Goal: Information Seeking & Learning: Learn about a topic

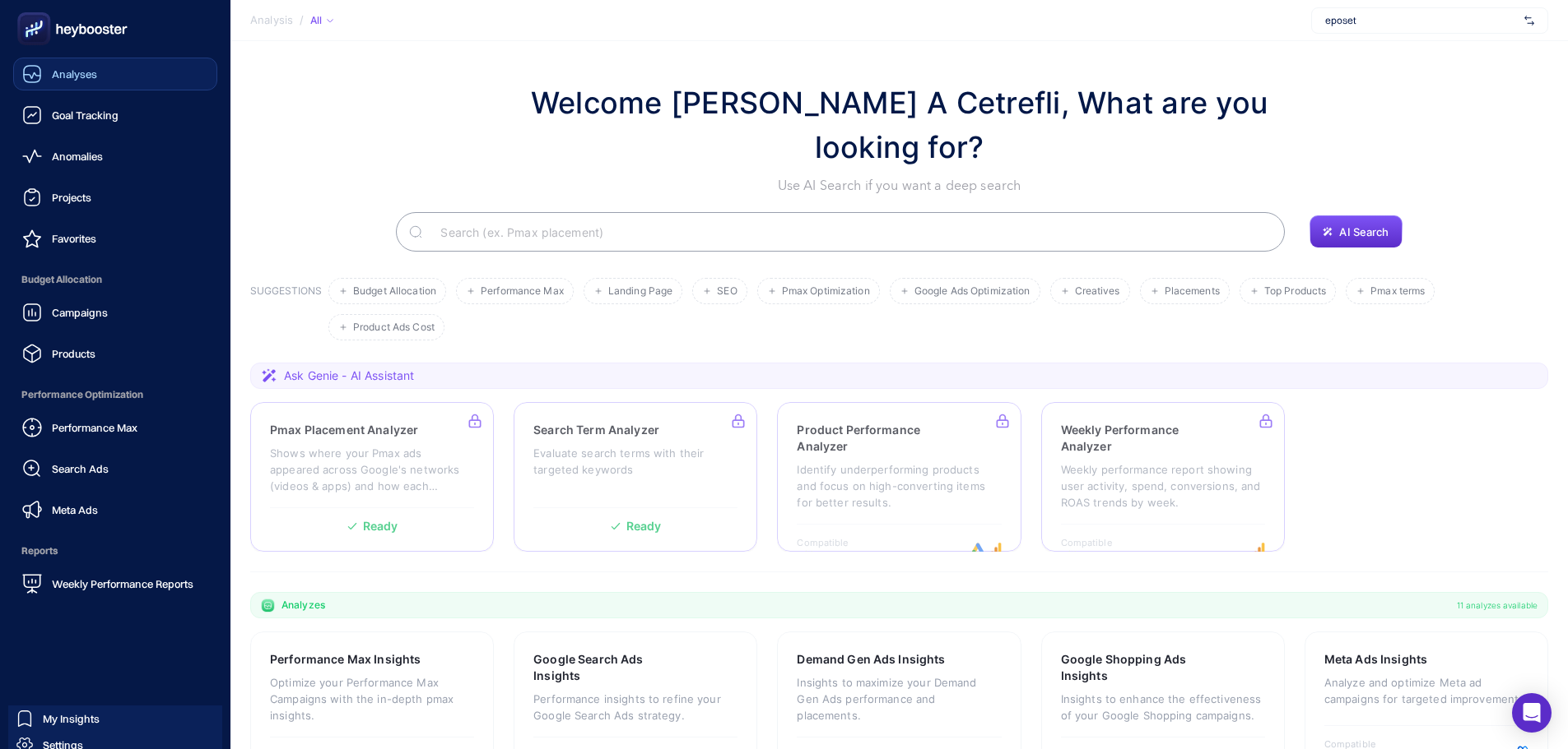
click at [43, 79] on div "Analyses" at bounding box center [60, 73] width 75 height 20
click at [59, 78] on span "Analyses" at bounding box center [75, 73] width 47 height 13
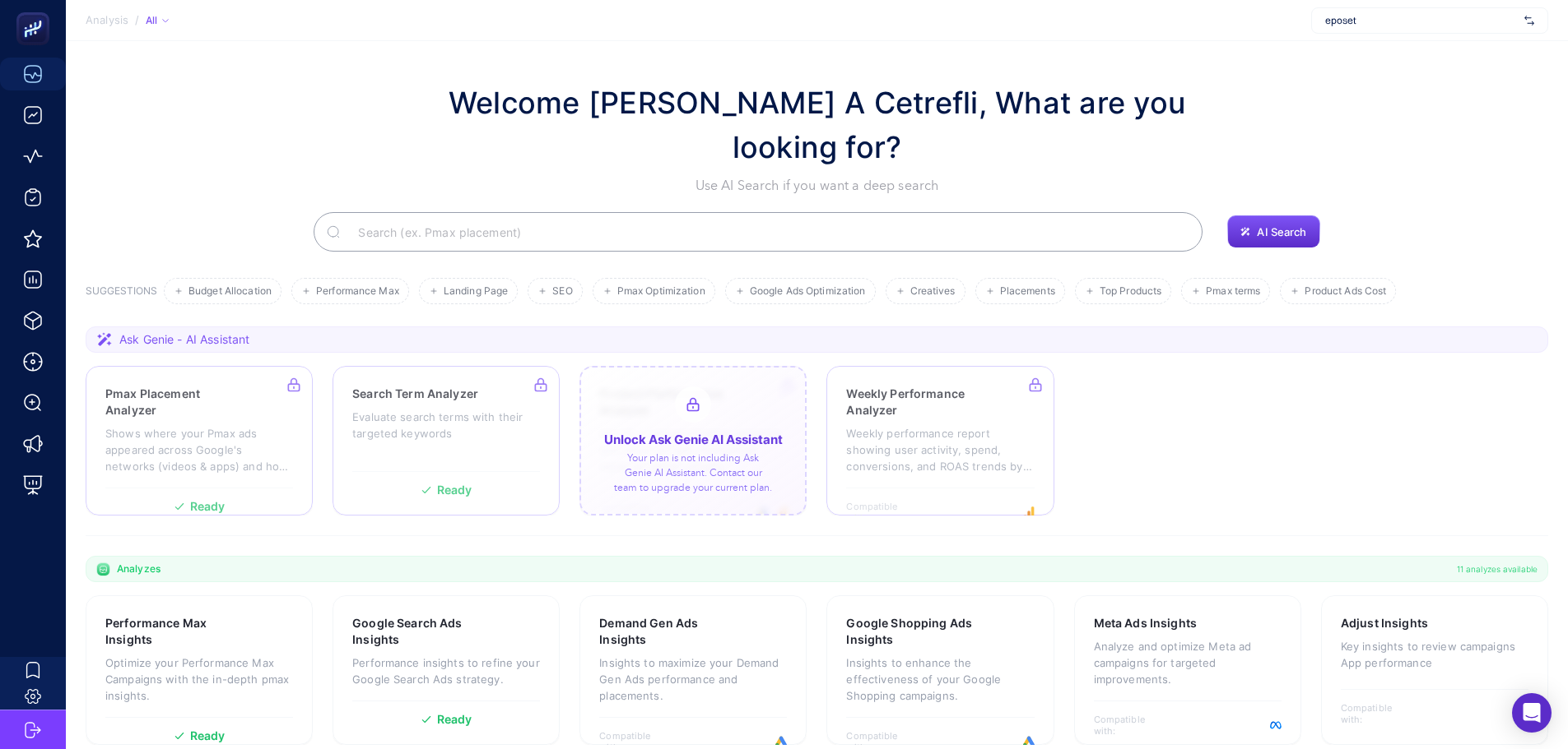
click at [654, 396] on div at bounding box center [692, 441] width 227 height 149
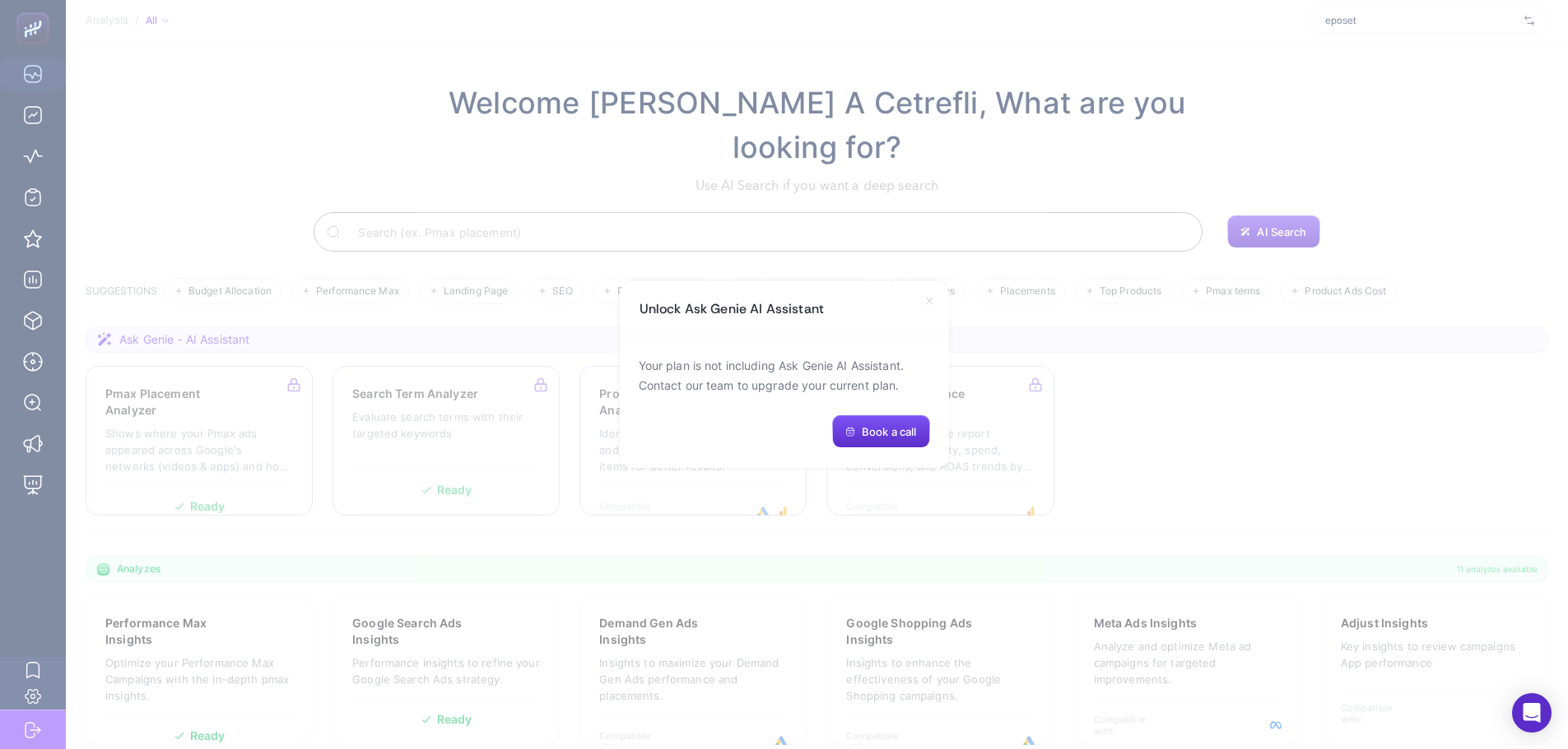
click at [929, 302] on icon at bounding box center [928, 301] width 13 height 13
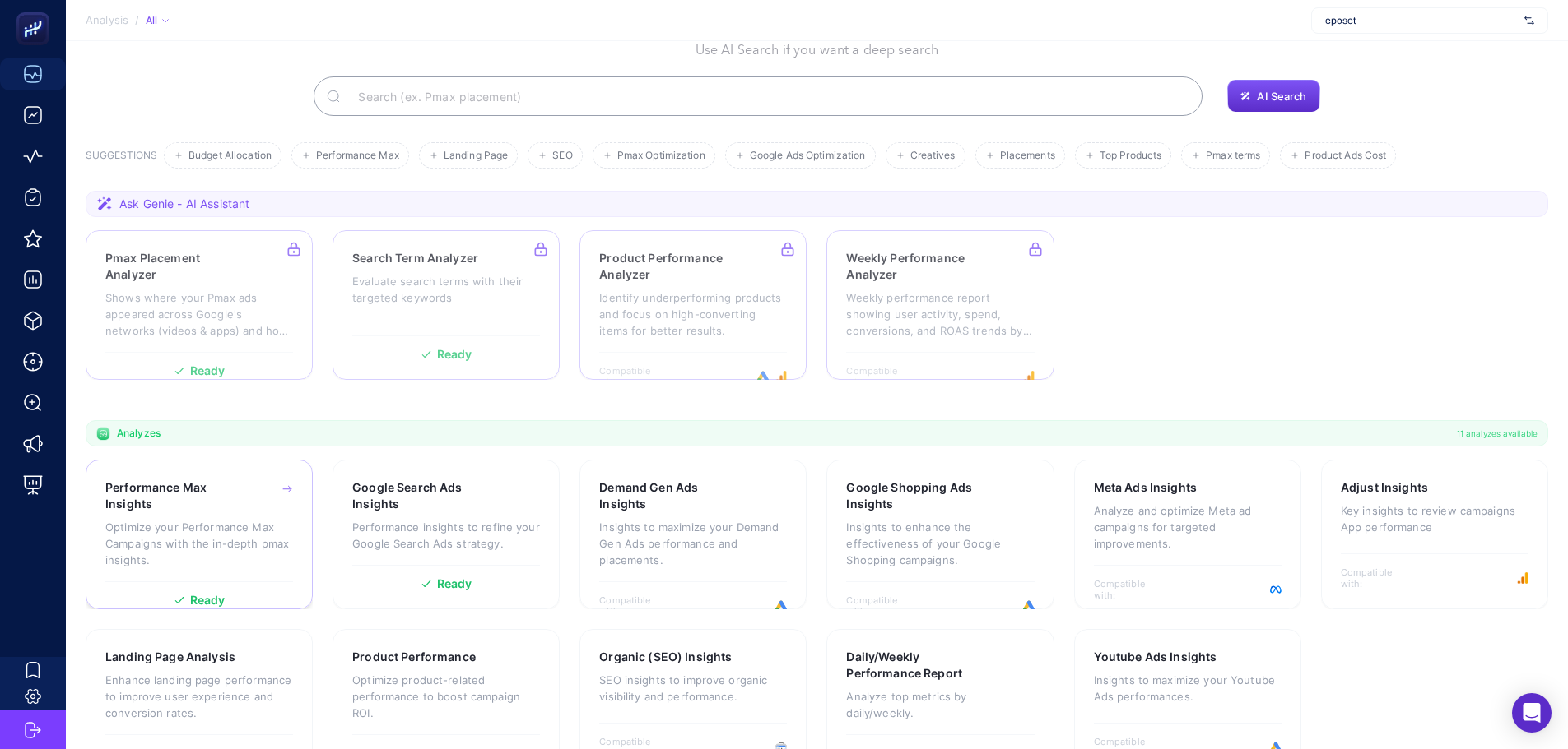
scroll to position [141, 0]
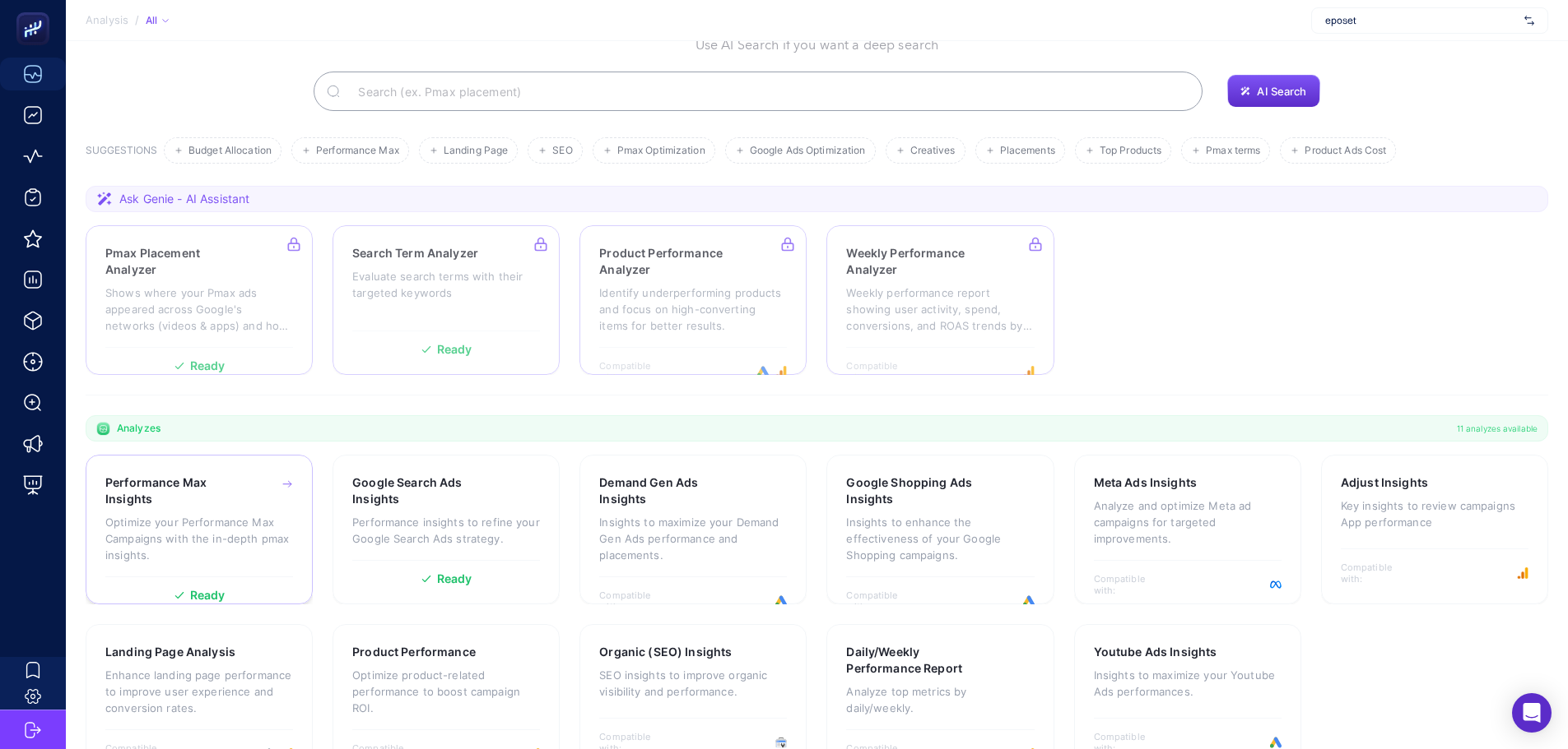
click at [243, 474] on div "Performance Max Insights" at bounding box center [199, 491] width 188 height 33
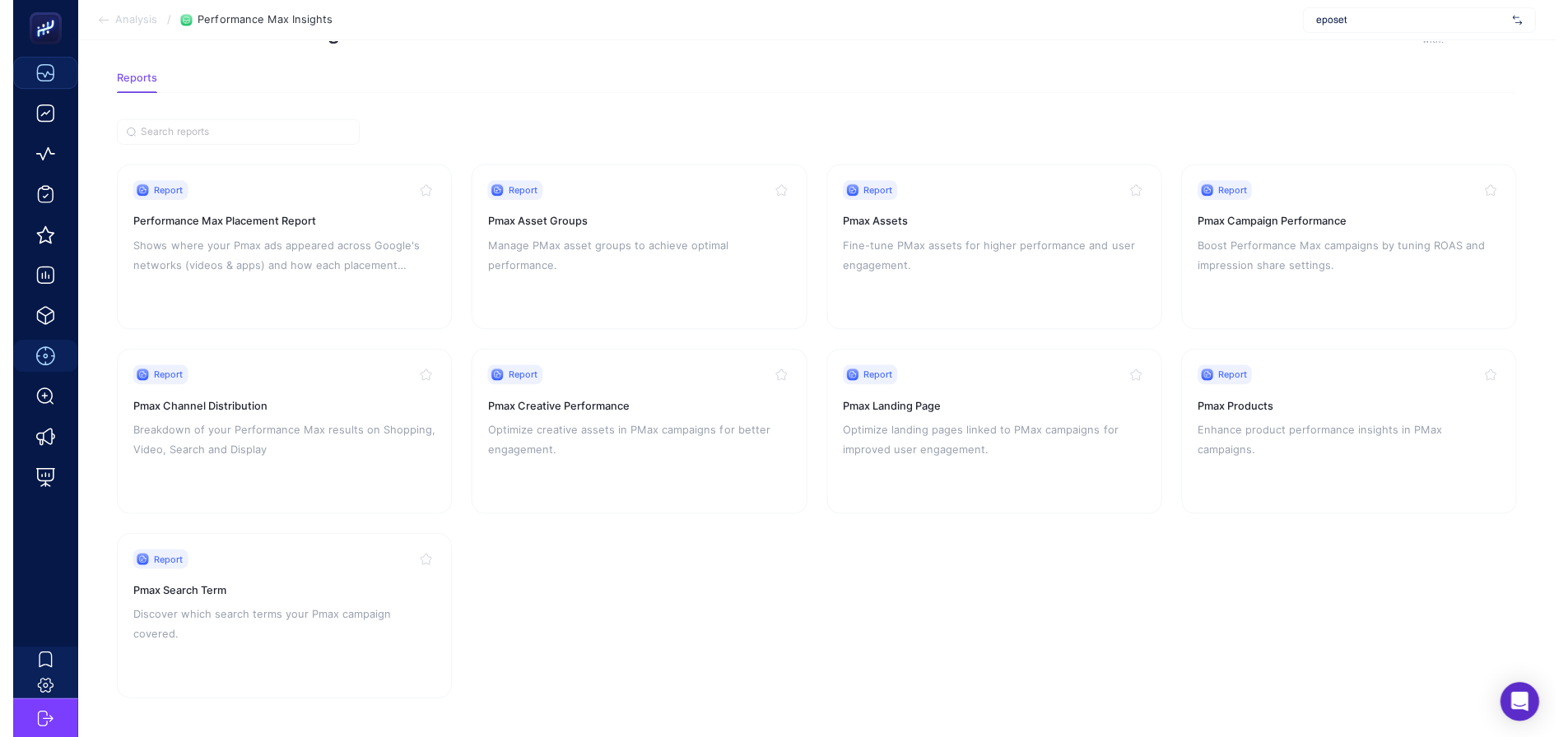
scroll to position [70, 0]
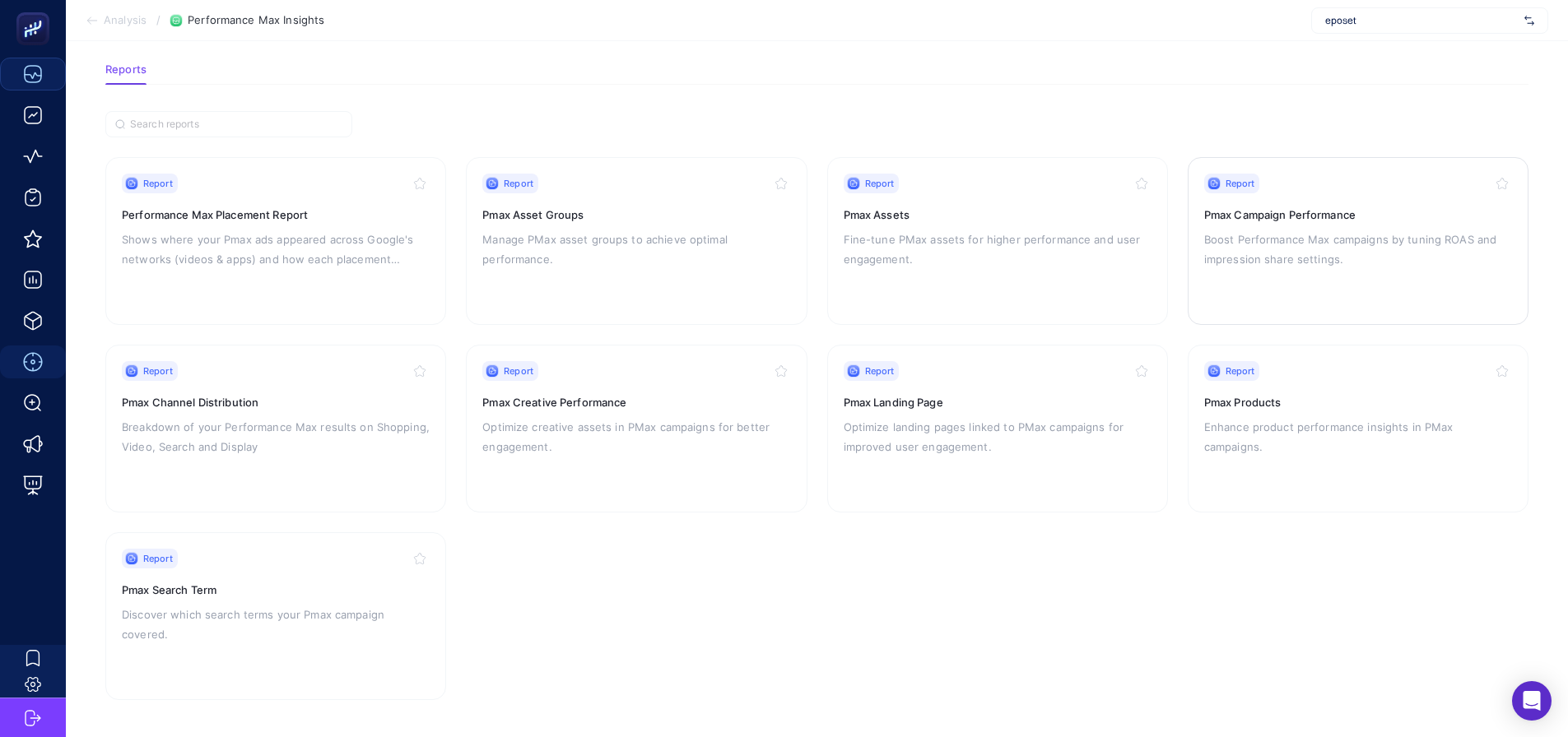
click at [1196, 212] on link "Report Pmax Campaign Performance Boost Performance Max campaigns by tuning ROAS…" at bounding box center [1358, 241] width 341 height 168
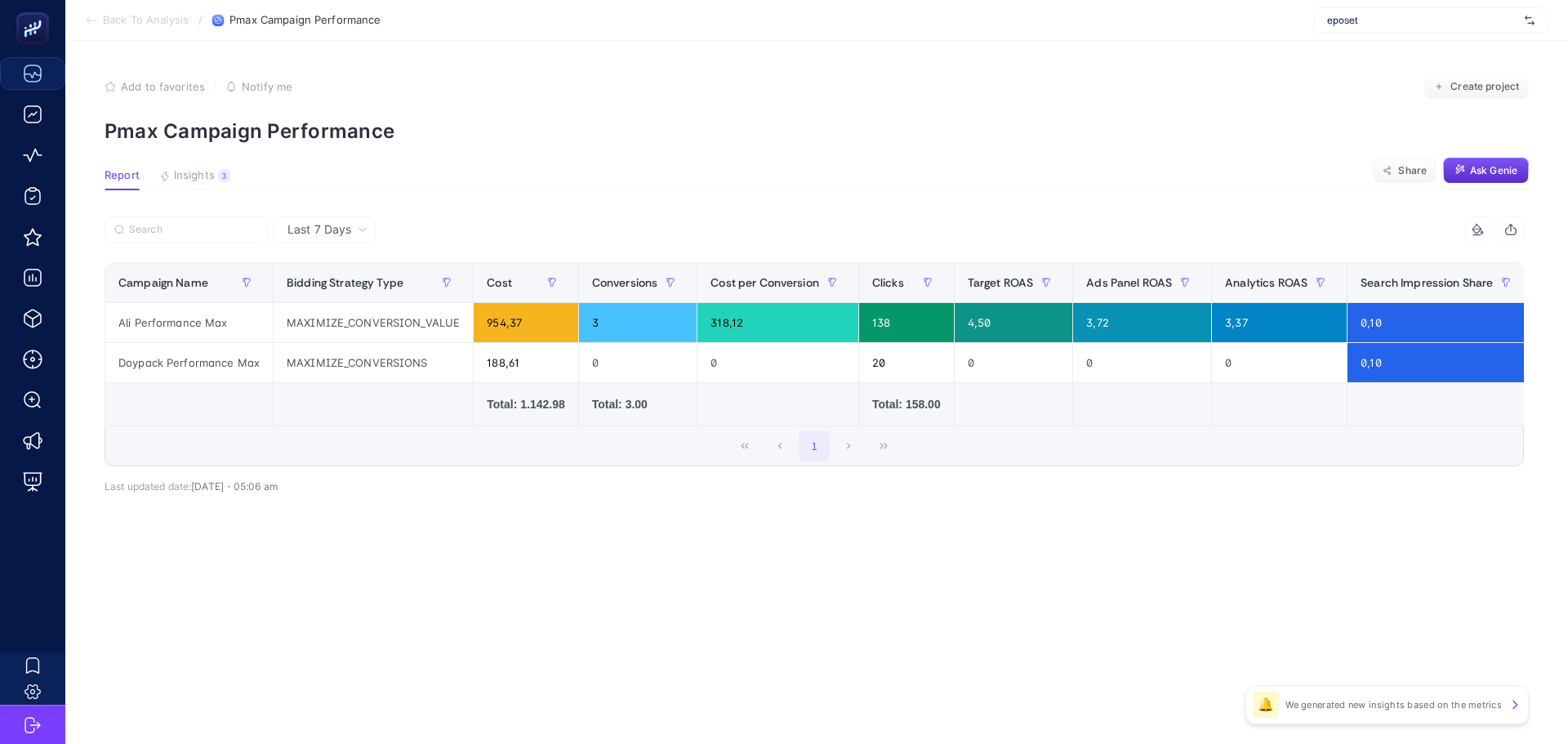
click at [350, 243] on div "Last 7 Days" at bounding box center [324, 229] width 102 height 26
click at [350, 293] on li "Last 30 Days" at bounding box center [325, 293] width 93 height 29
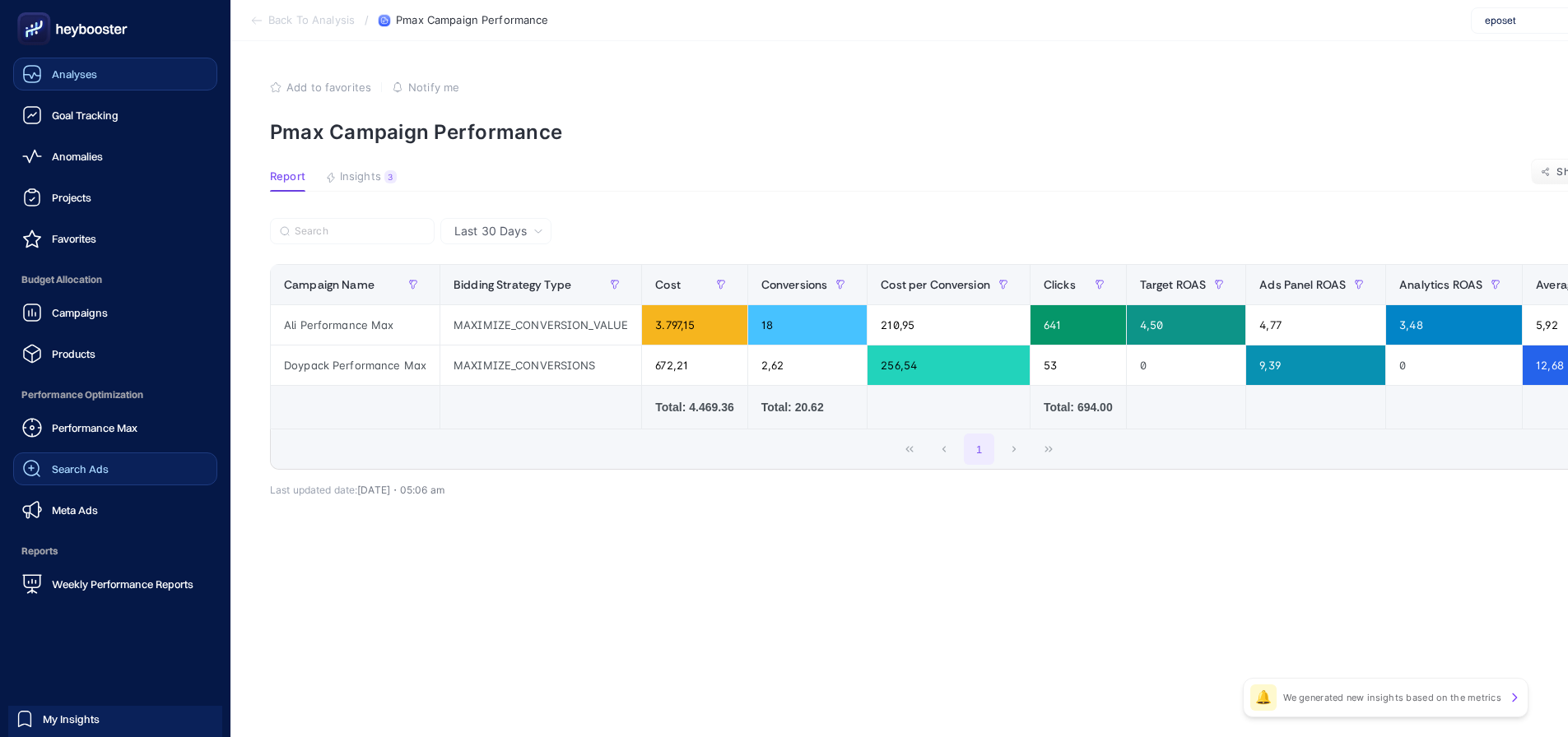
click at [125, 463] on link "Search Ads" at bounding box center [115, 469] width 204 height 33
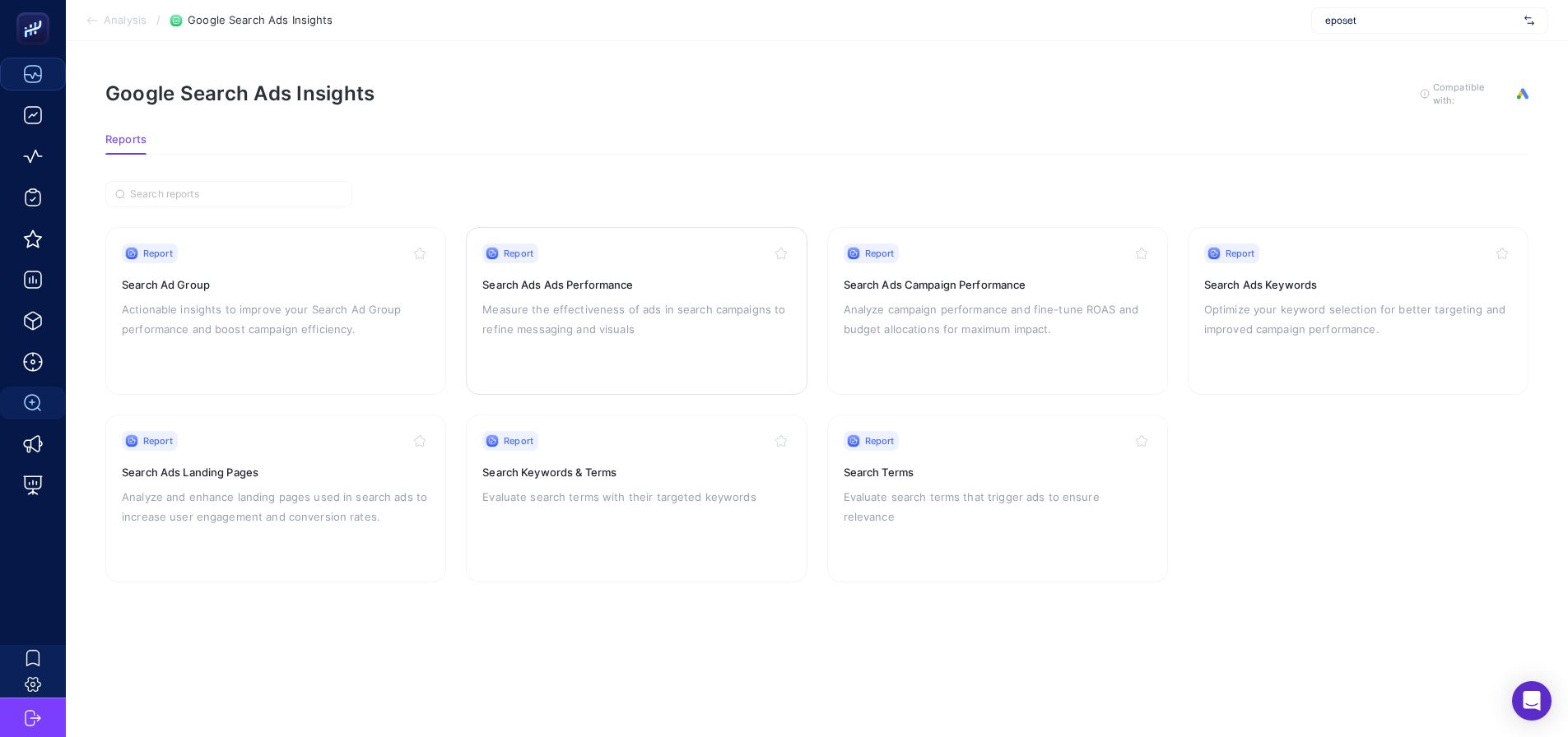
click at [743, 263] on div "Report Search Ads Ads Performance Measure the effectiveness of ads in search ca…" at bounding box center [636, 311] width 308 height 135
